Goal: Navigation & Orientation: Find specific page/section

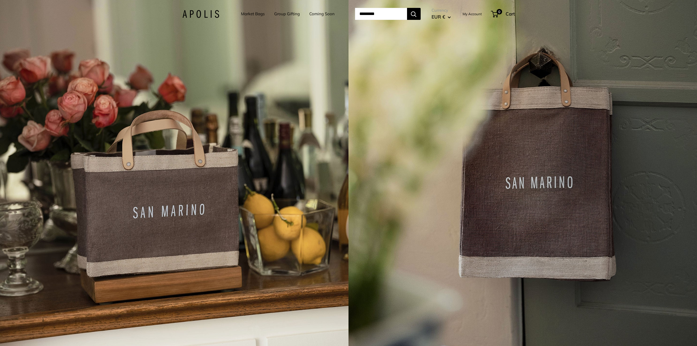
click at [243, 15] on link "Market Bags" at bounding box center [253, 14] width 24 height 8
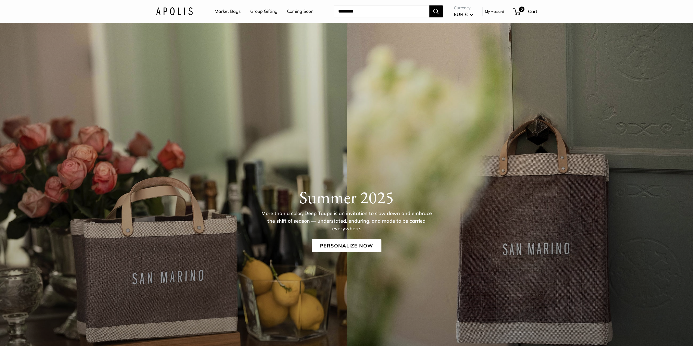
click at [258, 12] on link "Group Gifting" at bounding box center [263, 11] width 27 height 8
click at [89, 10] on header "Market Bags Group Gifting Coming Soon Need help? Text Us: 20919 [EMAIL_ADDRESS]…" at bounding box center [346, 11] width 693 height 23
